Goal: Transaction & Acquisition: Book appointment/travel/reservation

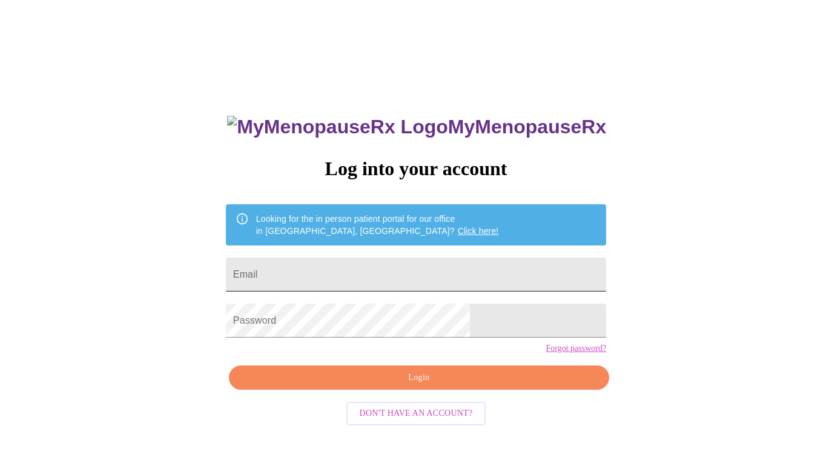
click at [398, 266] on input "Email" at bounding box center [416, 274] width 380 height 34
type input "aprilhieronymus@gmail.com"
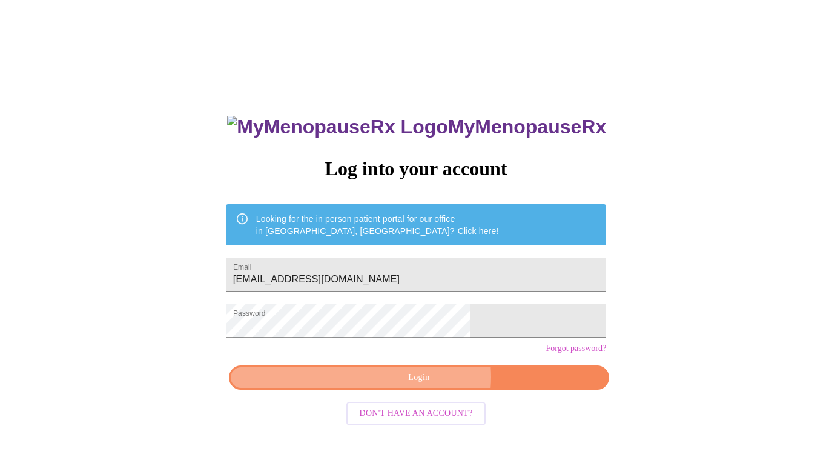
click at [428, 385] on span "Login" at bounding box center [419, 377] width 352 height 15
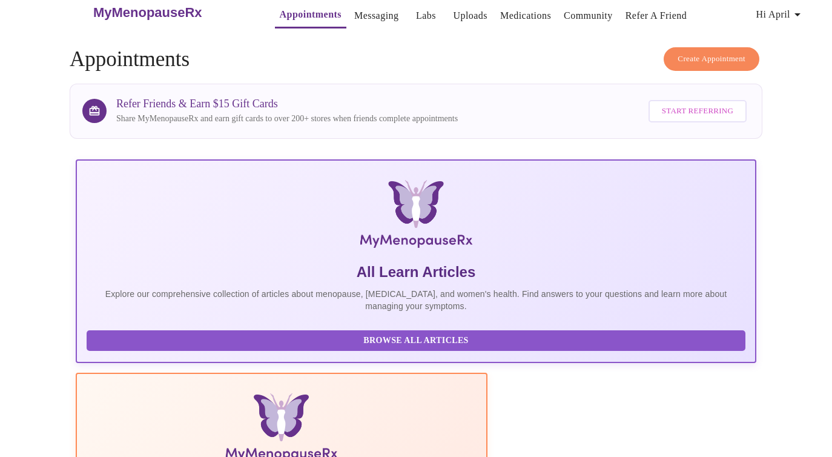
scroll to position [15, 0]
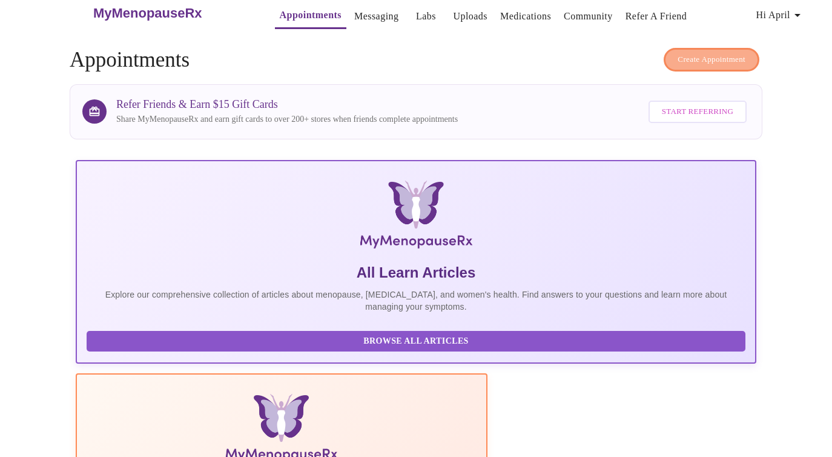
click at [695, 53] on span "Create Appointment" at bounding box center [712, 60] width 68 height 14
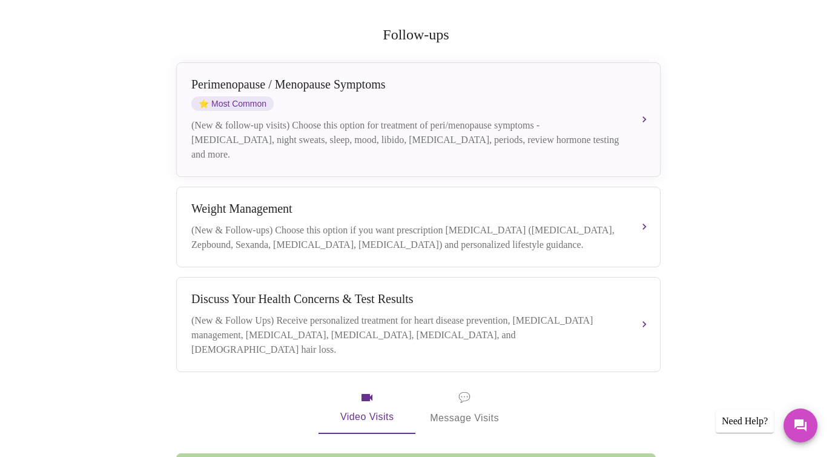
scroll to position [239, 0]
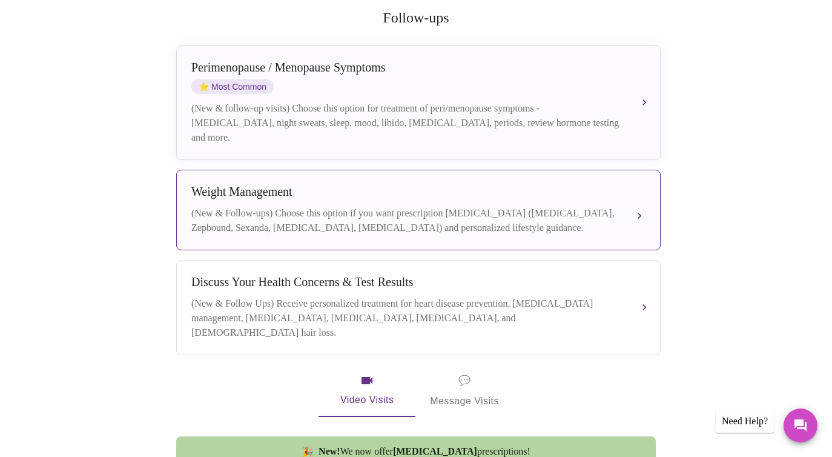
click at [311, 210] on div "(New & Follow-ups) Choose this option if you want prescription weight managemen…" at bounding box center [406, 220] width 430 height 29
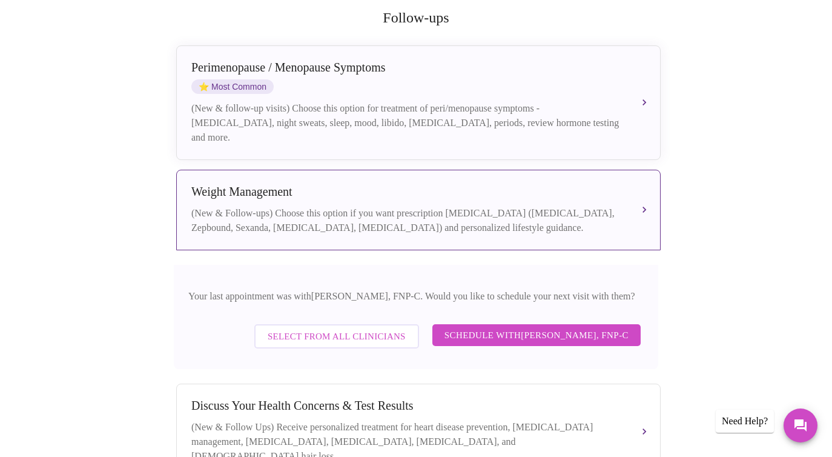
click at [543, 327] on span "Schedule with Elizabeth Hederman, FNP-C" at bounding box center [536, 335] width 184 height 16
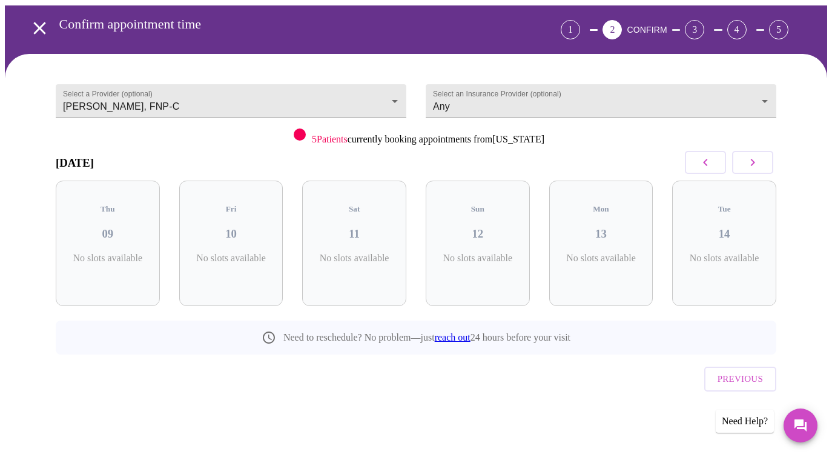
scroll to position [19, 0]
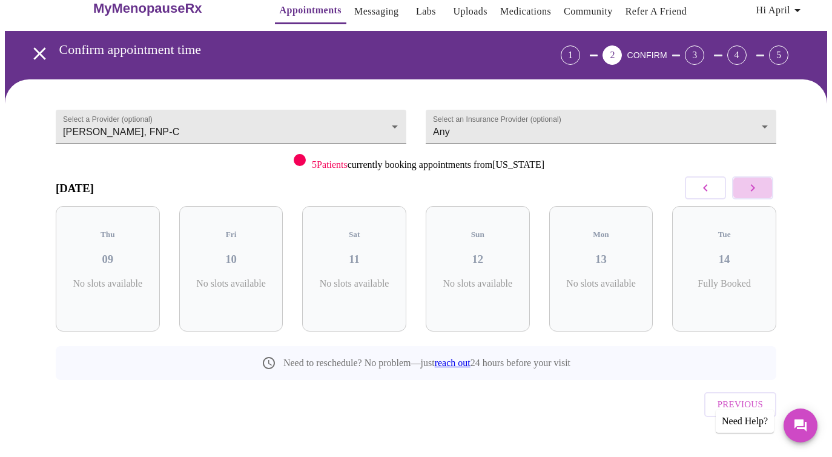
click at [768, 183] on button "button" at bounding box center [752, 187] width 41 height 23
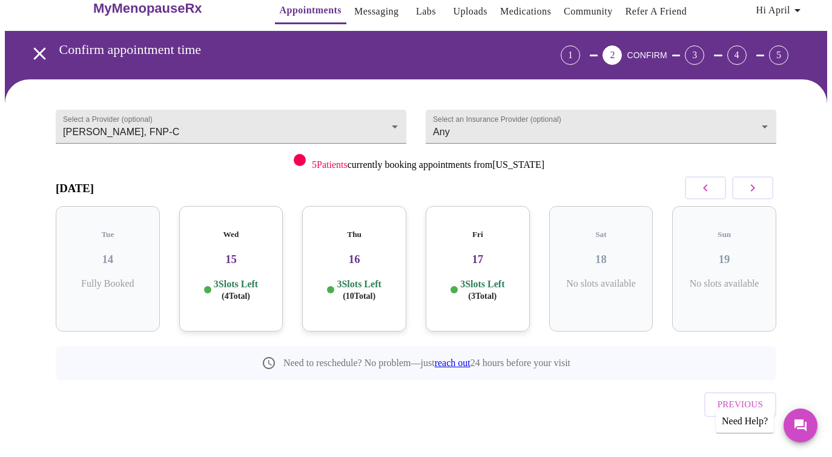
click at [224, 229] on h5 "Wed" at bounding box center [231, 234] width 85 height 10
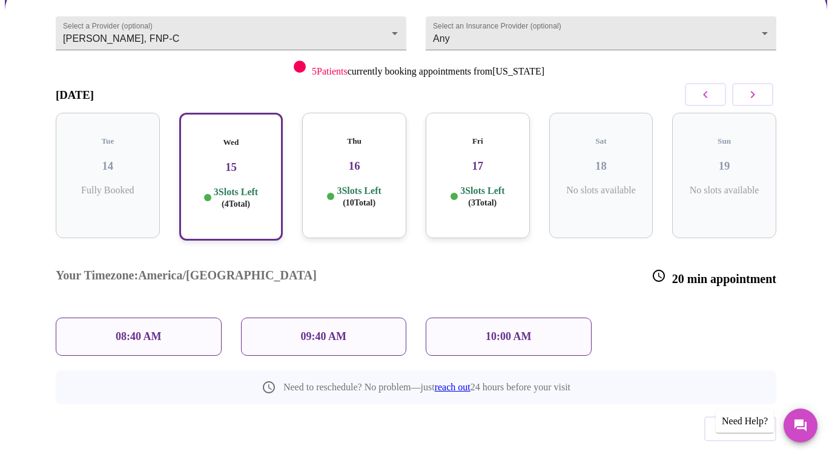
scroll to position [117, 0]
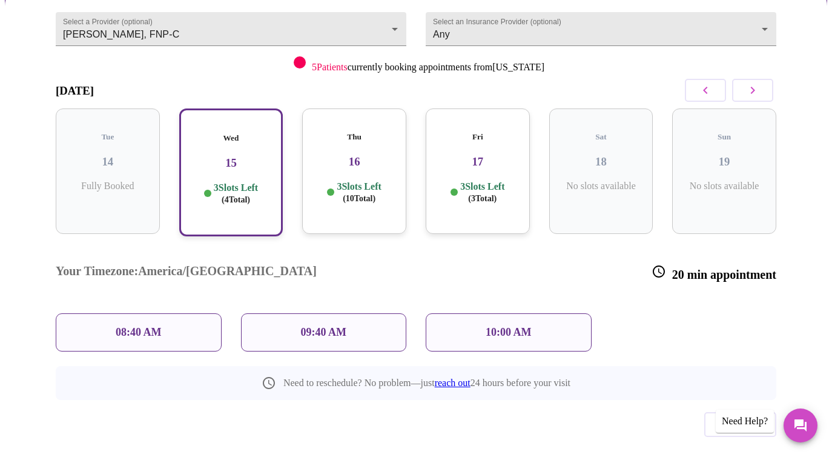
click at [506, 326] on p "10:00 AM" at bounding box center [509, 332] width 46 height 13
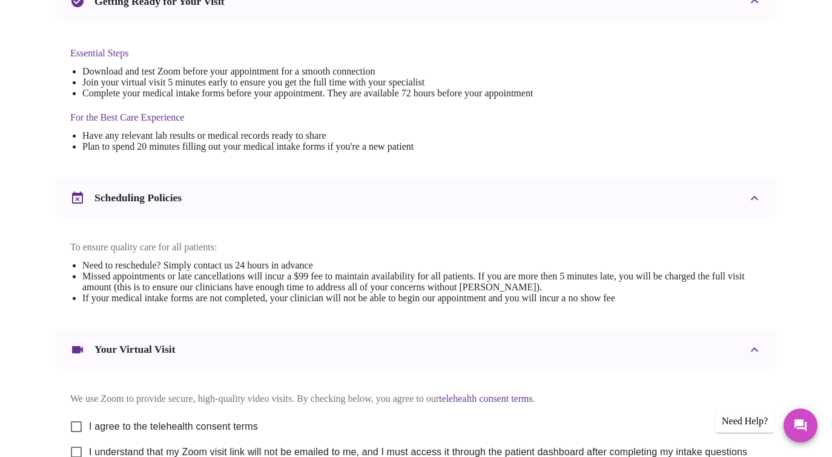
scroll to position [421, 0]
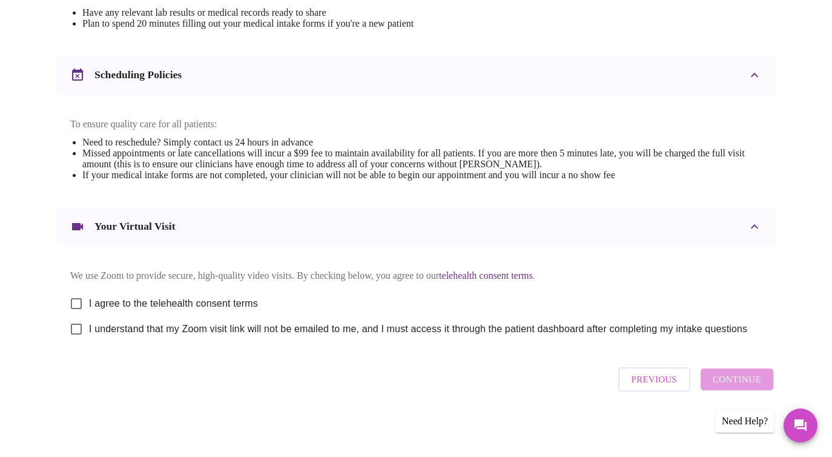
click at [73, 299] on input "I agree to the telehealth consent terms" at bounding box center [76, 303] width 25 height 25
checkbox input "true"
click at [73, 332] on input "I understand that my Zoom visit link will not be emailed to me, and I must acce…" at bounding box center [76, 328] width 25 height 25
checkbox input "true"
click at [734, 384] on span "Continue" at bounding box center [737, 379] width 48 height 16
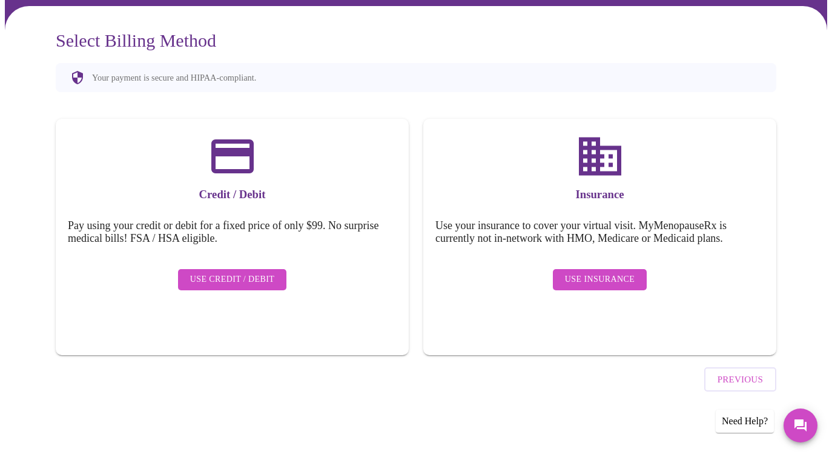
scroll to position [59, 0]
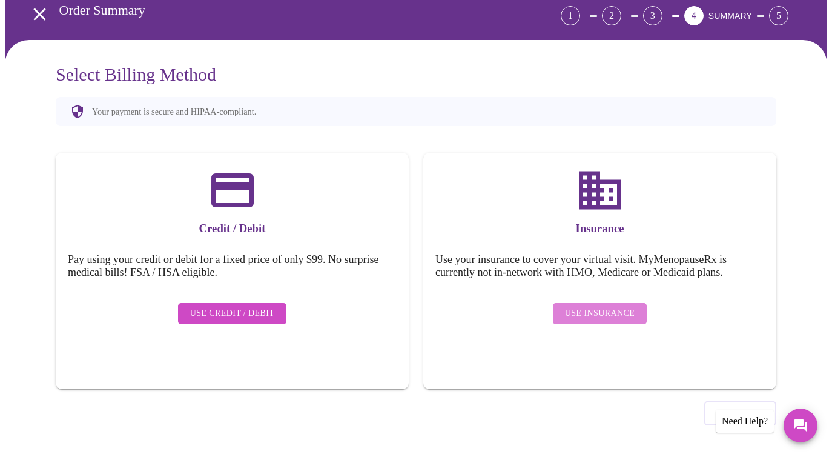
click at [609, 306] on span "Use Insurance" at bounding box center [600, 313] width 70 height 15
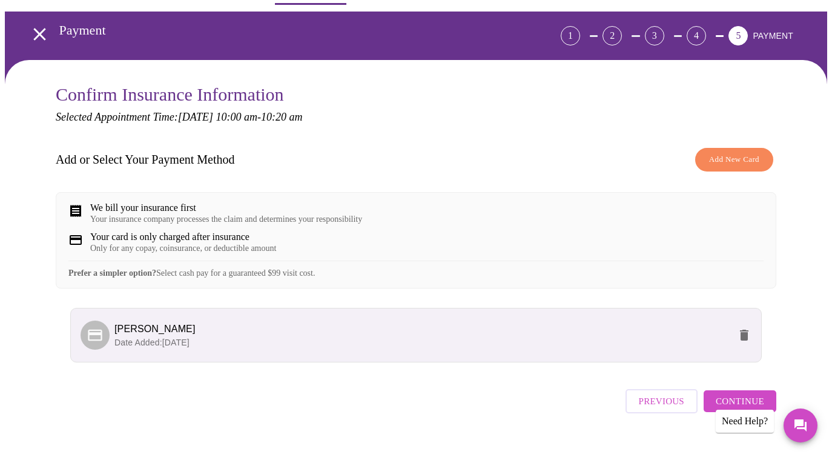
scroll to position [69, 0]
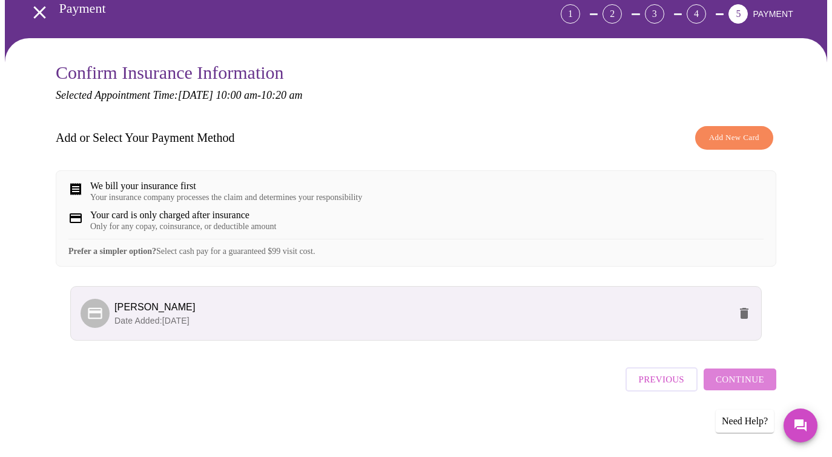
click at [763, 382] on span "Continue" at bounding box center [740, 379] width 48 height 16
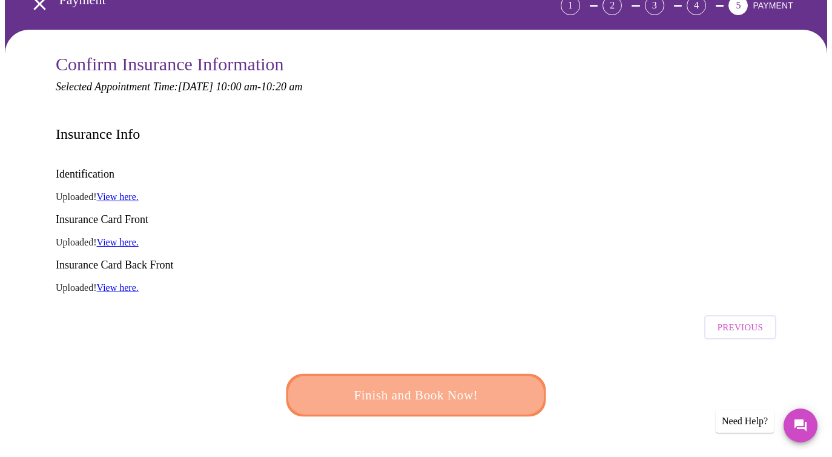
click at [461, 384] on span "Finish and Book Now!" at bounding box center [416, 395] width 224 height 22
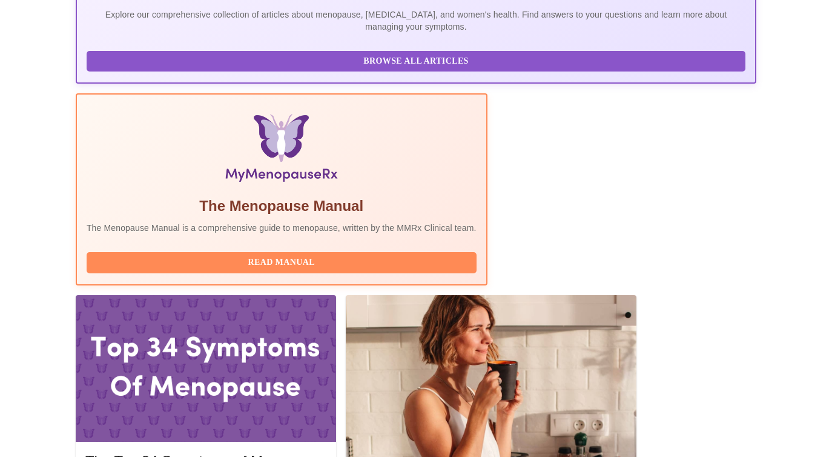
scroll to position [348, 0]
